Goal: Information Seeking & Learning: Find specific page/section

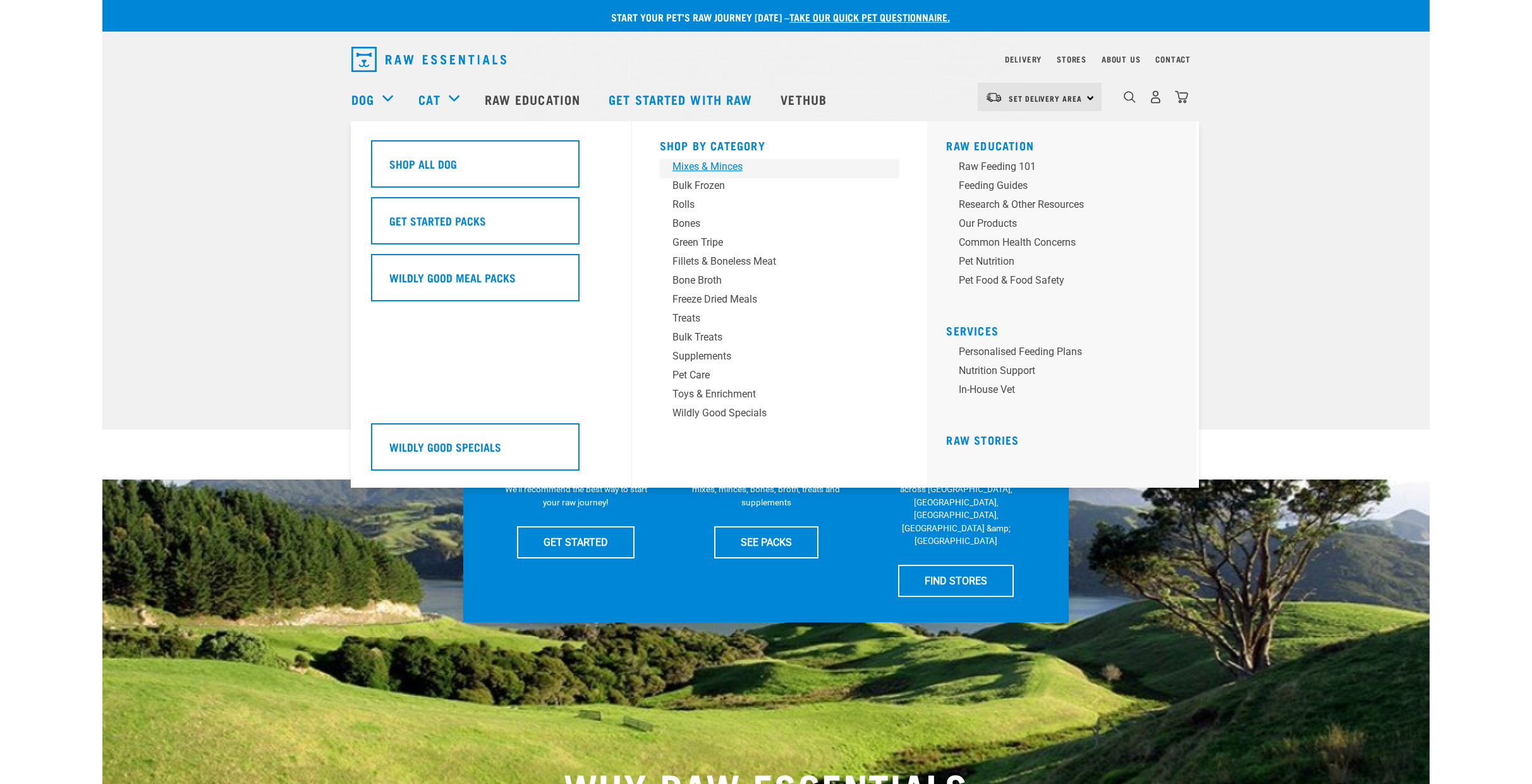
click at [728, 165] on div "Mixes & Minces" at bounding box center [771, 166] width 197 height 16
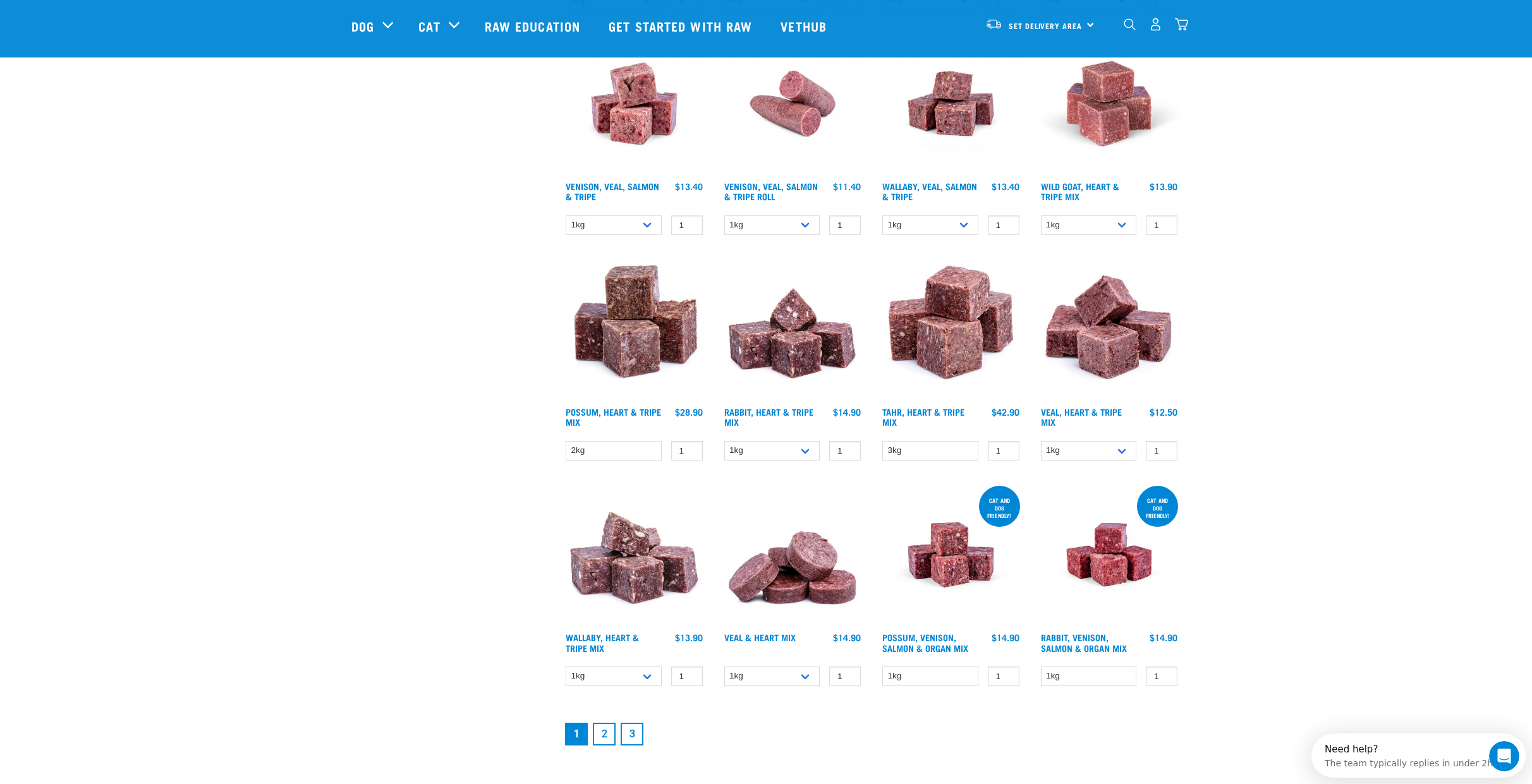
scroll to position [1380, 0]
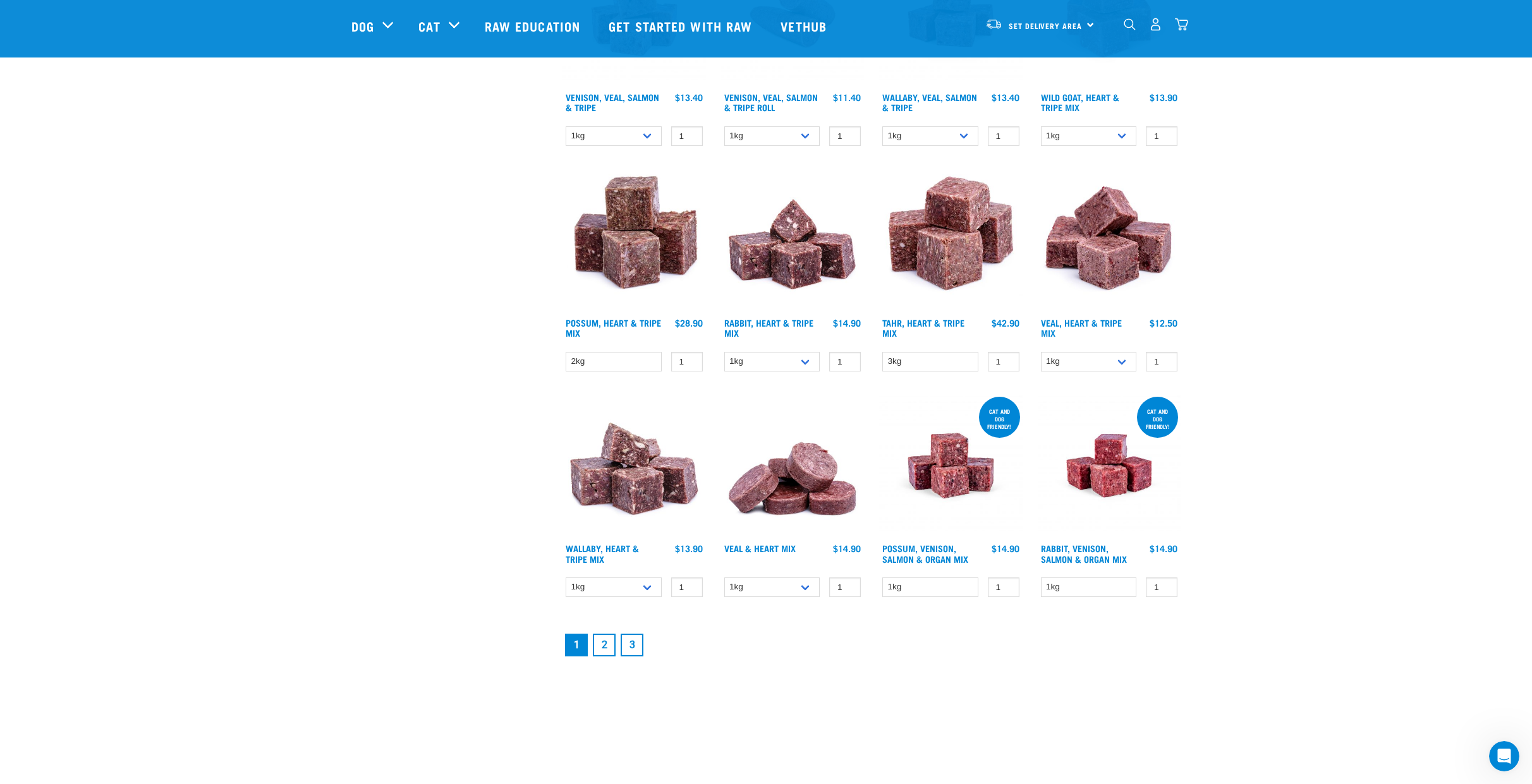
click at [610, 646] on link "2" at bounding box center [605, 646] width 23 height 23
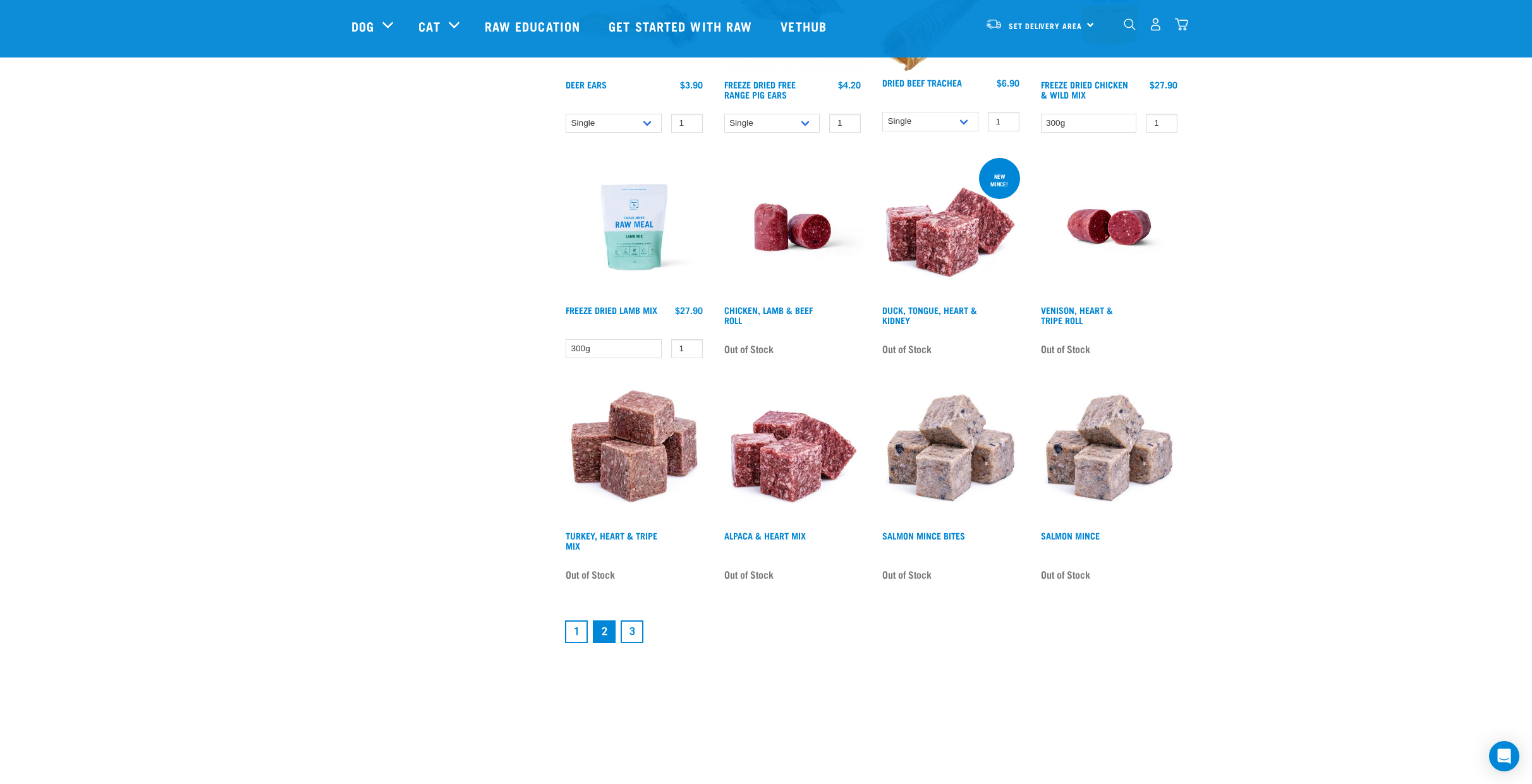
scroll to position [1395, 0]
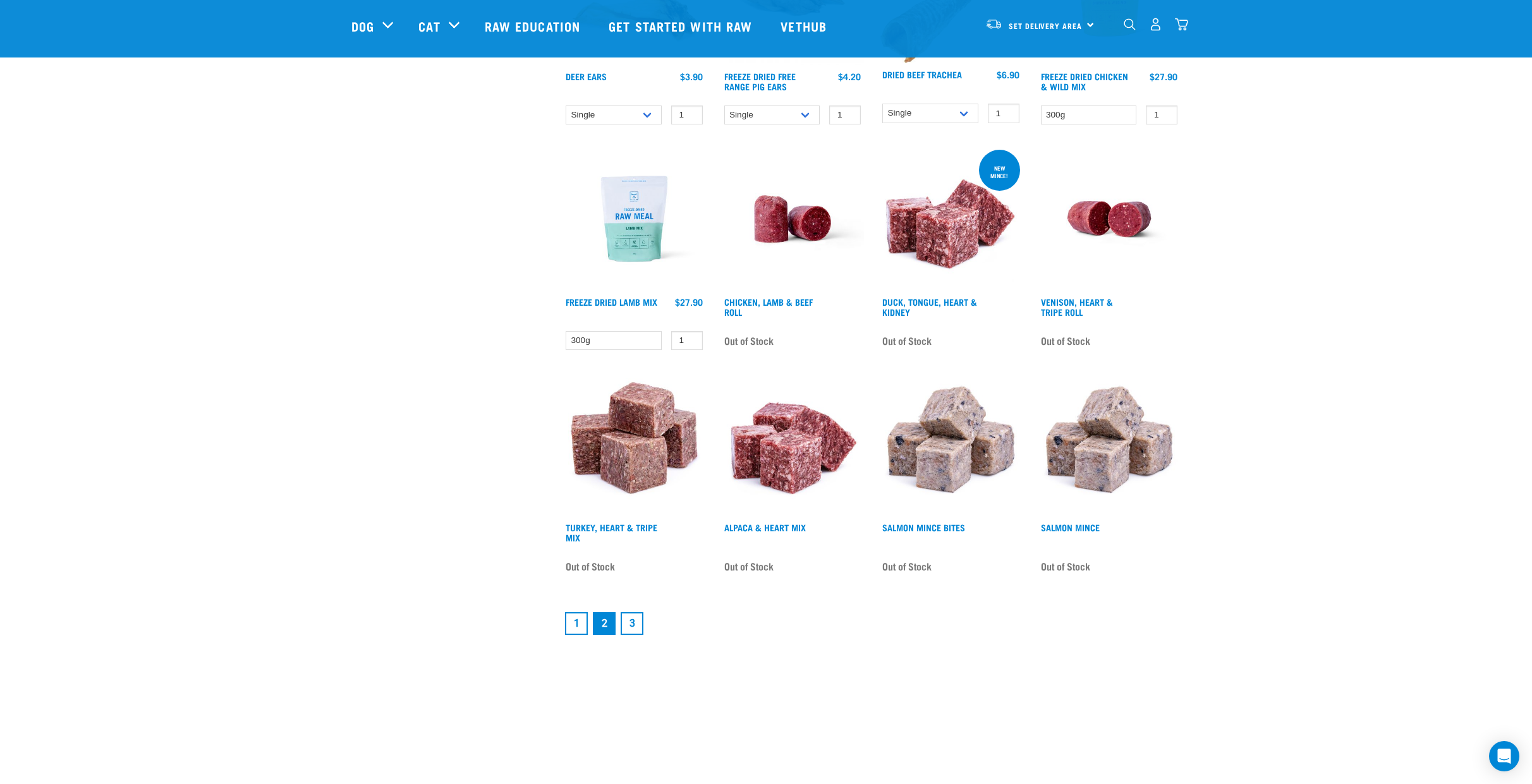
click at [631, 622] on link "3" at bounding box center [632, 623] width 23 height 23
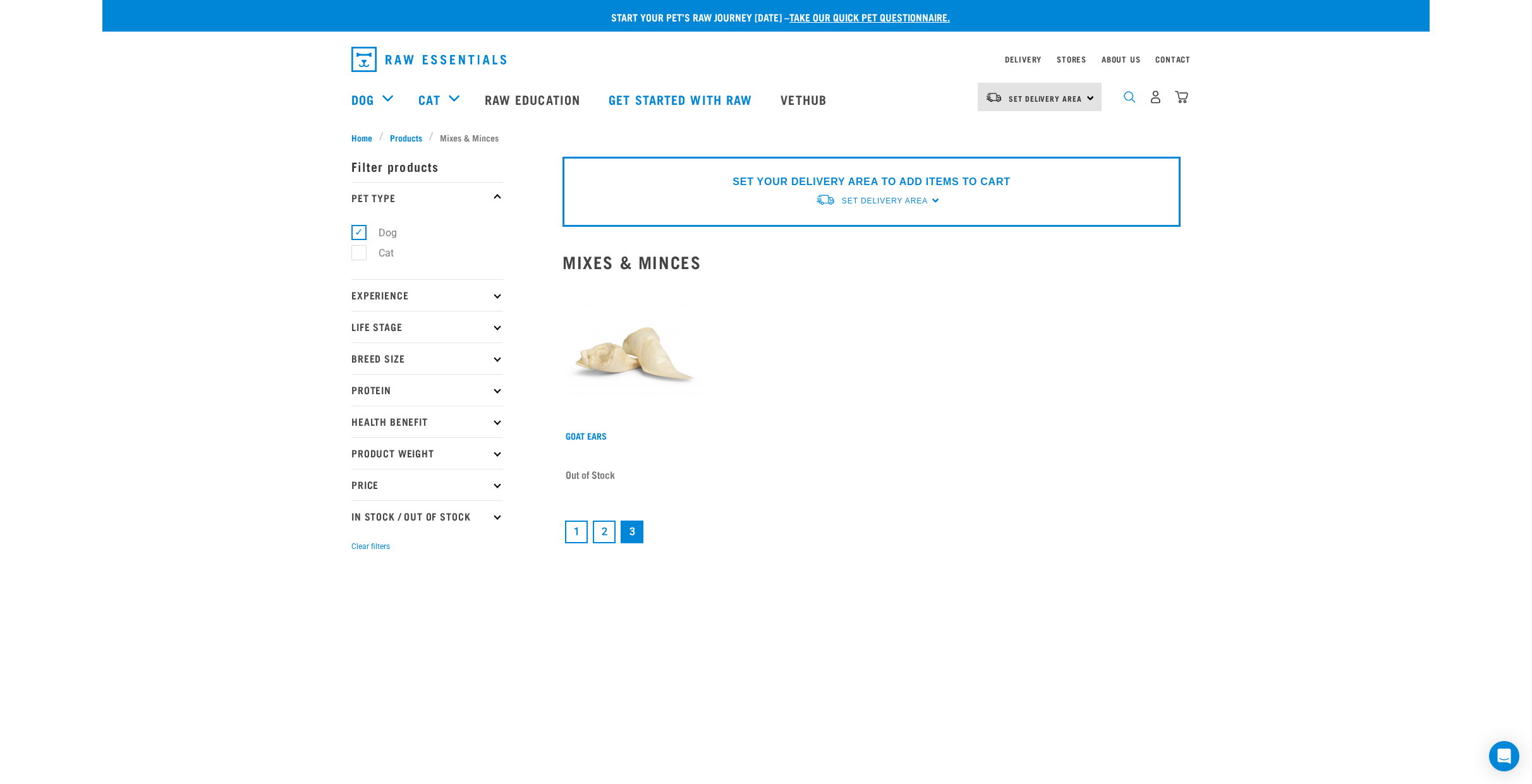
click at [1124, 100] on img "dropdown navigation" at bounding box center [1130, 97] width 12 height 12
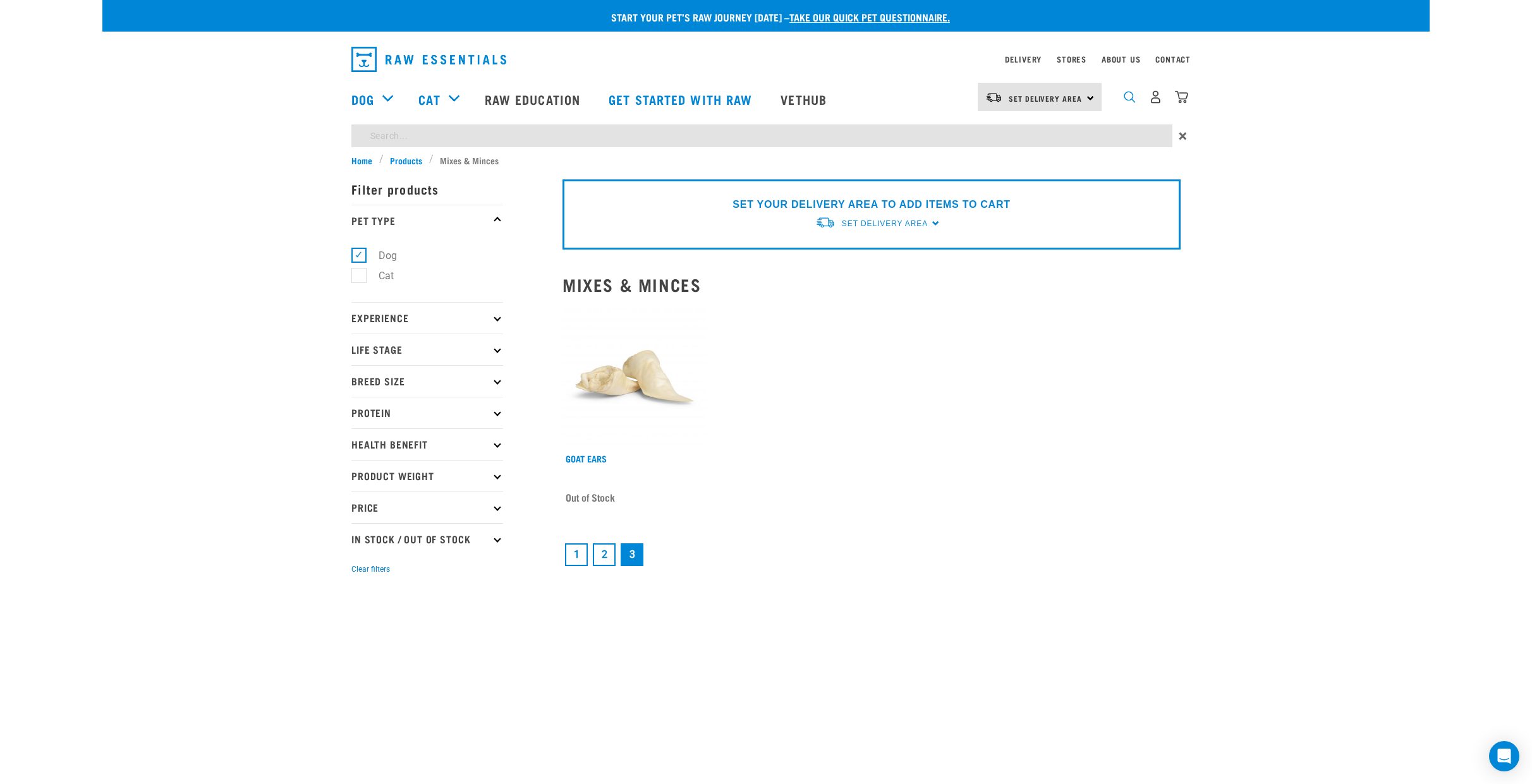
click at [1130, 99] on img "dropdown navigation" at bounding box center [1130, 97] width 12 height 12
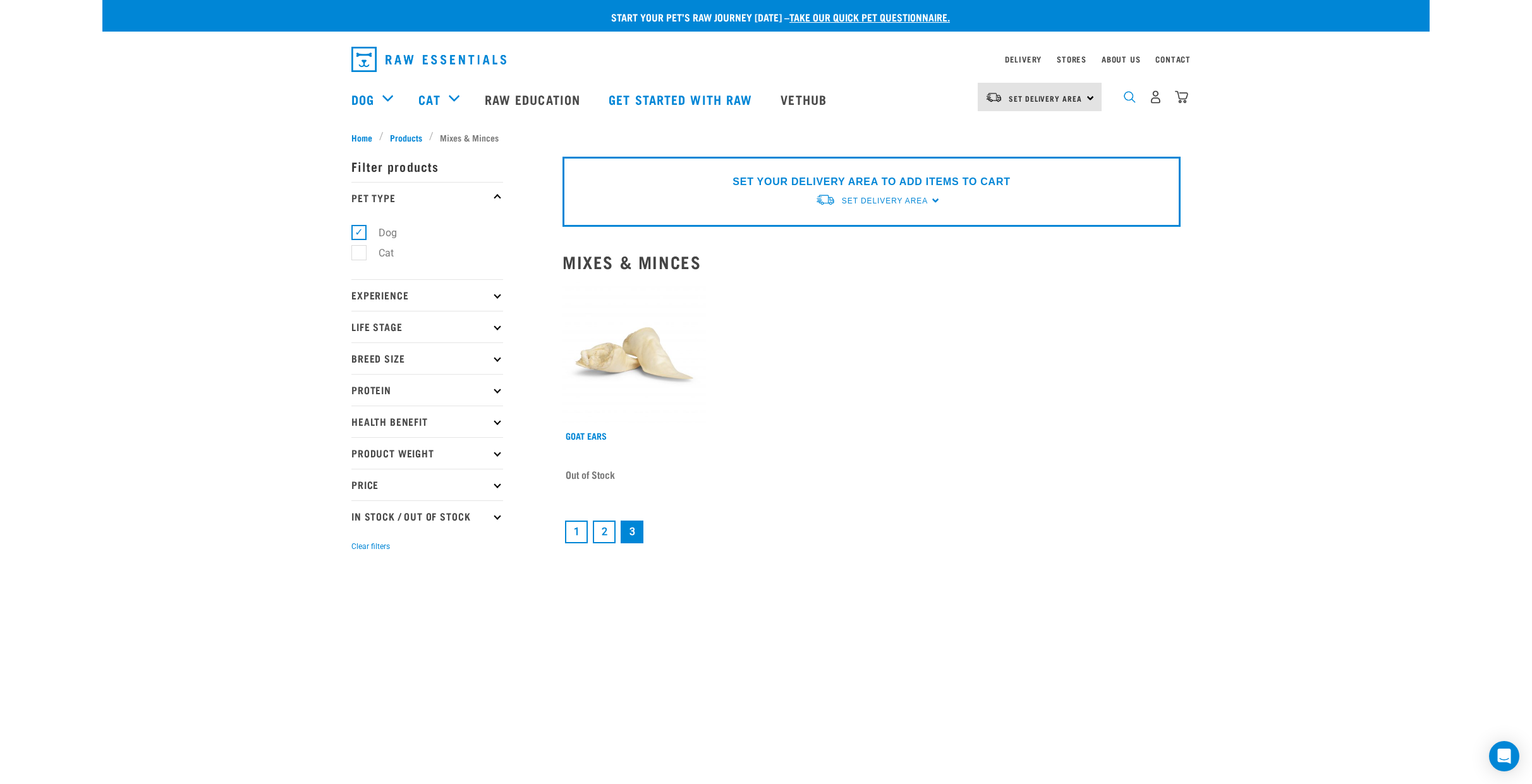
click at [1124, 101] on img "dropdown navigation" at bounding box center [1130, 97] width 12 height 12
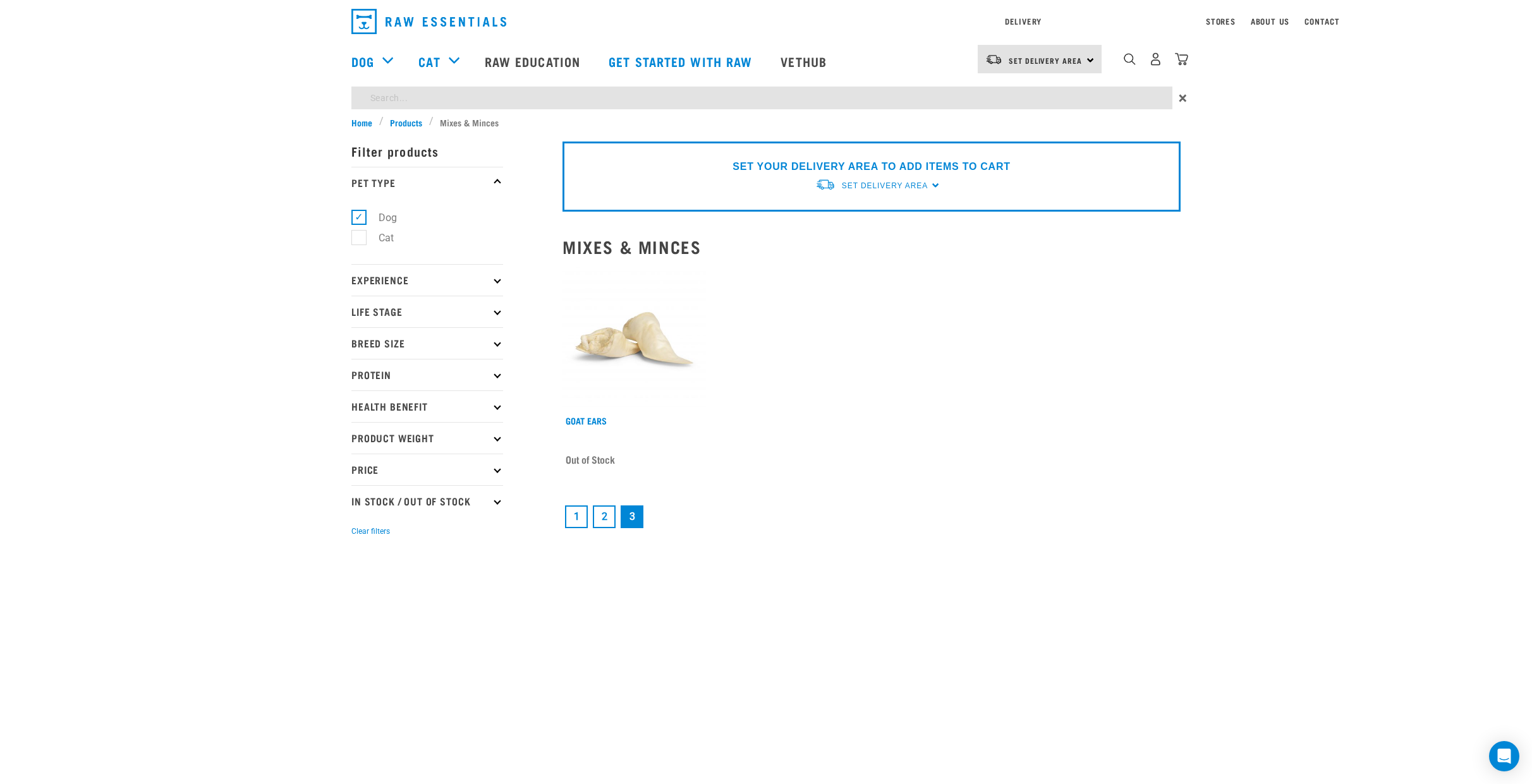
click at [904, 133] on div "Start your pet’s raw journey today – take our quick pet questionnaire. Delivery…" at bounding box center [766, 275] width 1327 height 551
type input "tongue and heart"
click at [706, 95] on input "tongue and heart" at bounding box center [762, 98] width 821 height 23
